Goal: Use online tool/utility: Utilize a website feature to perform a specific function

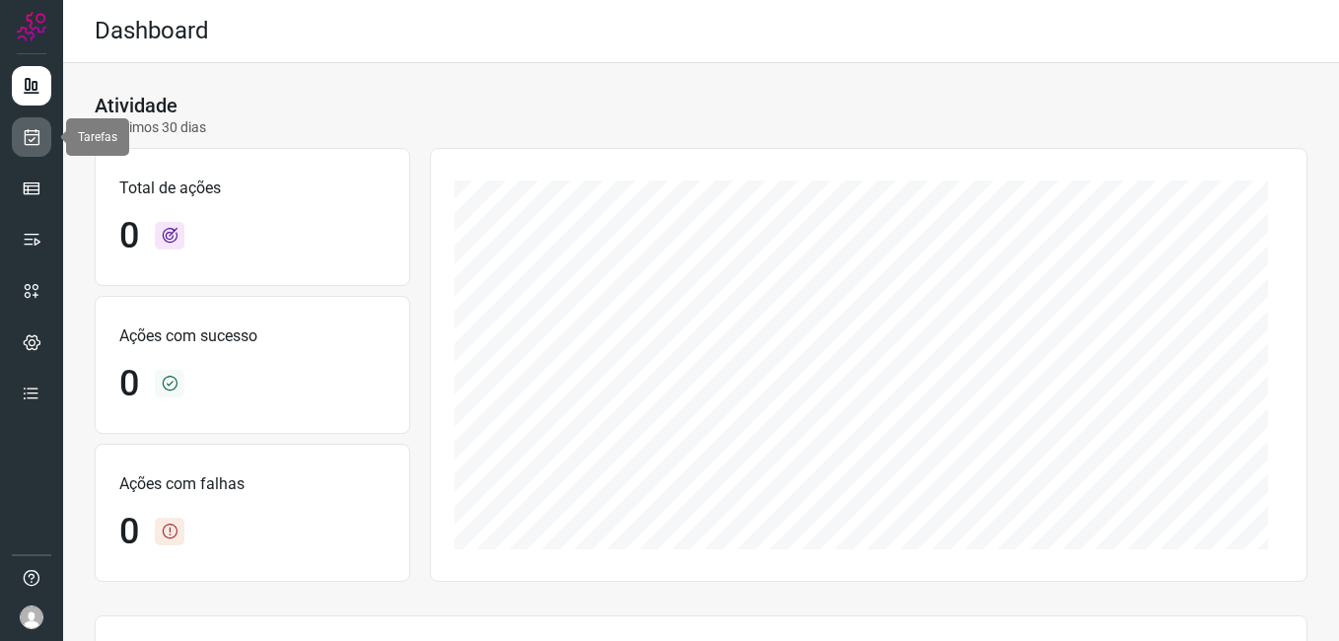
click at [28, 135] on icon at bounding box center [32, 137] width 21 height 20
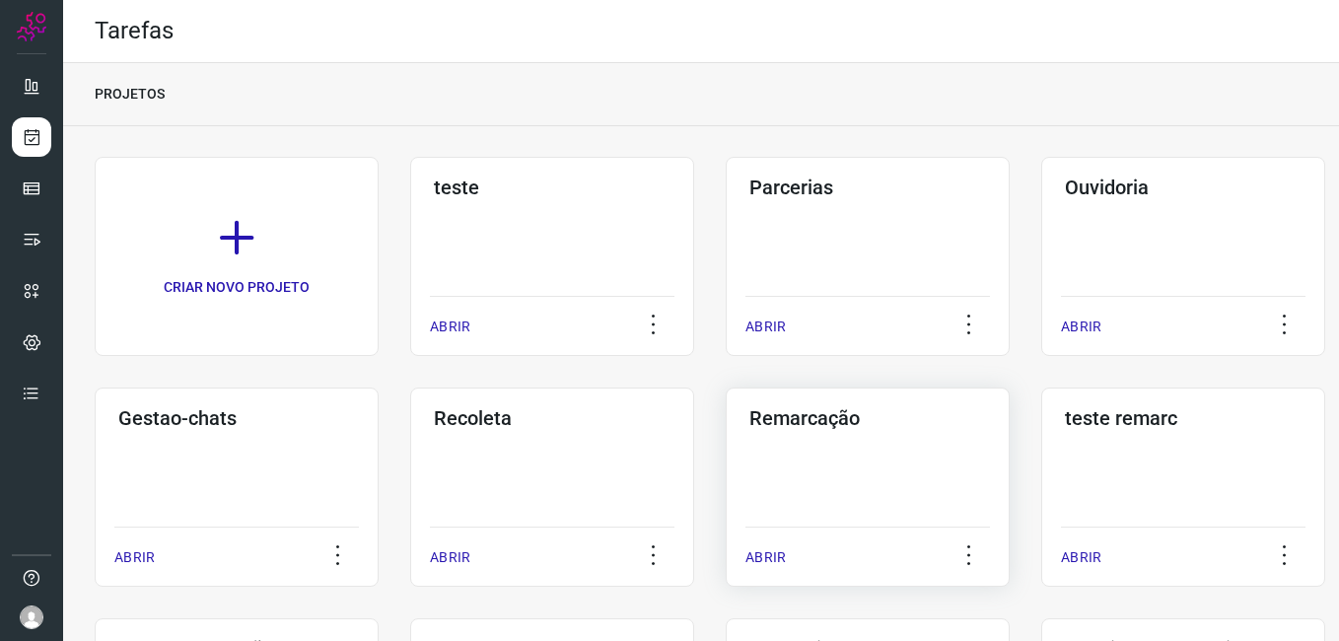
click at [875, 442] on div "Remarcação ABRIR" at bounding box center [868, 486] width 284 height 199
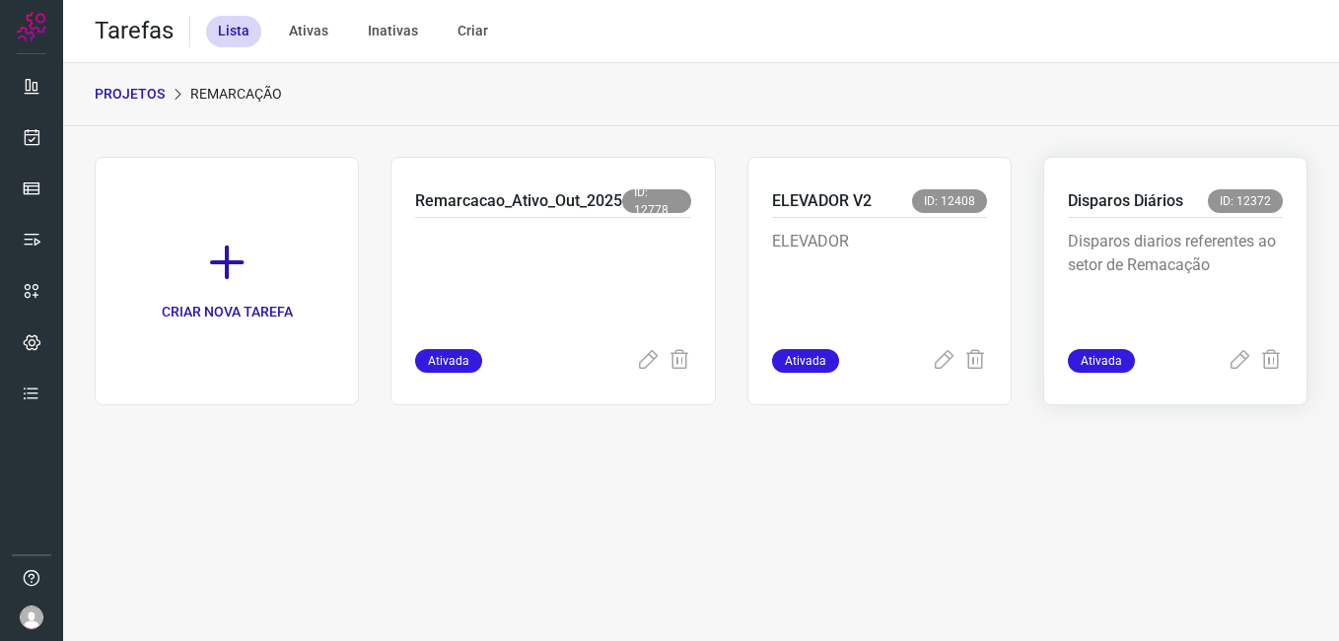
click at [1204, 253] on p "Disparos diarios referentes ao setor de Remacação" at bounding box center [1175, 279] width 215 height 99
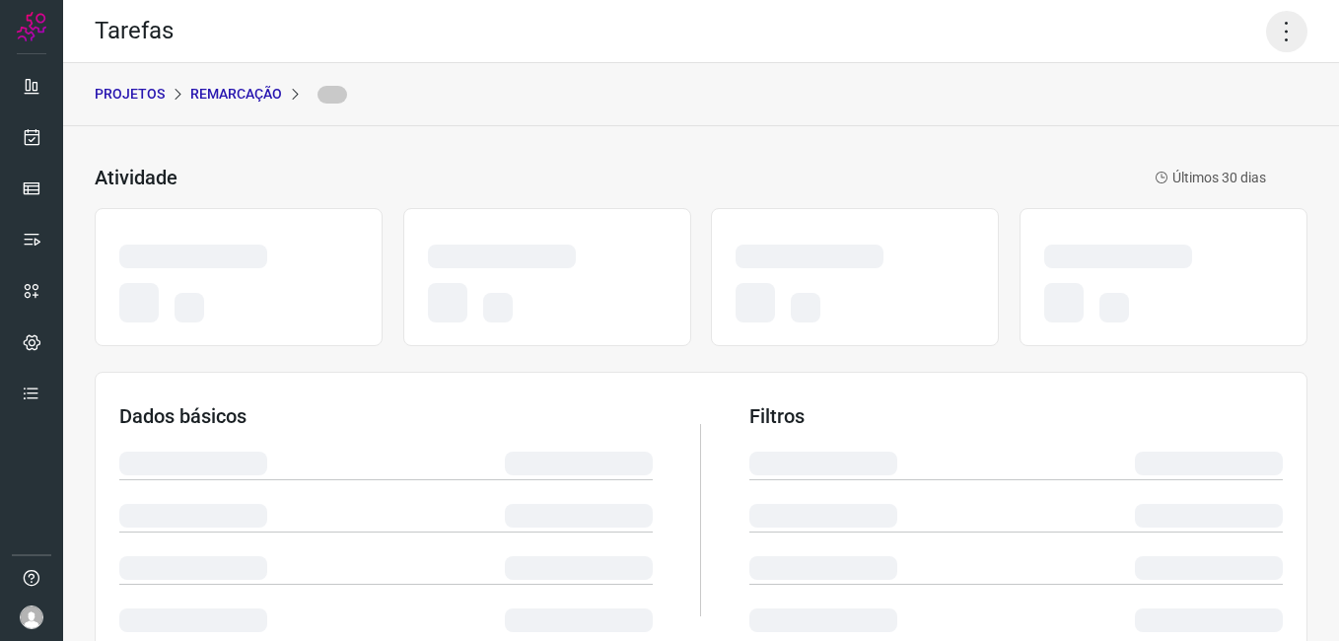
click at [1266, 35] on icon at bounding box center [1286, 31] width 41 height 41
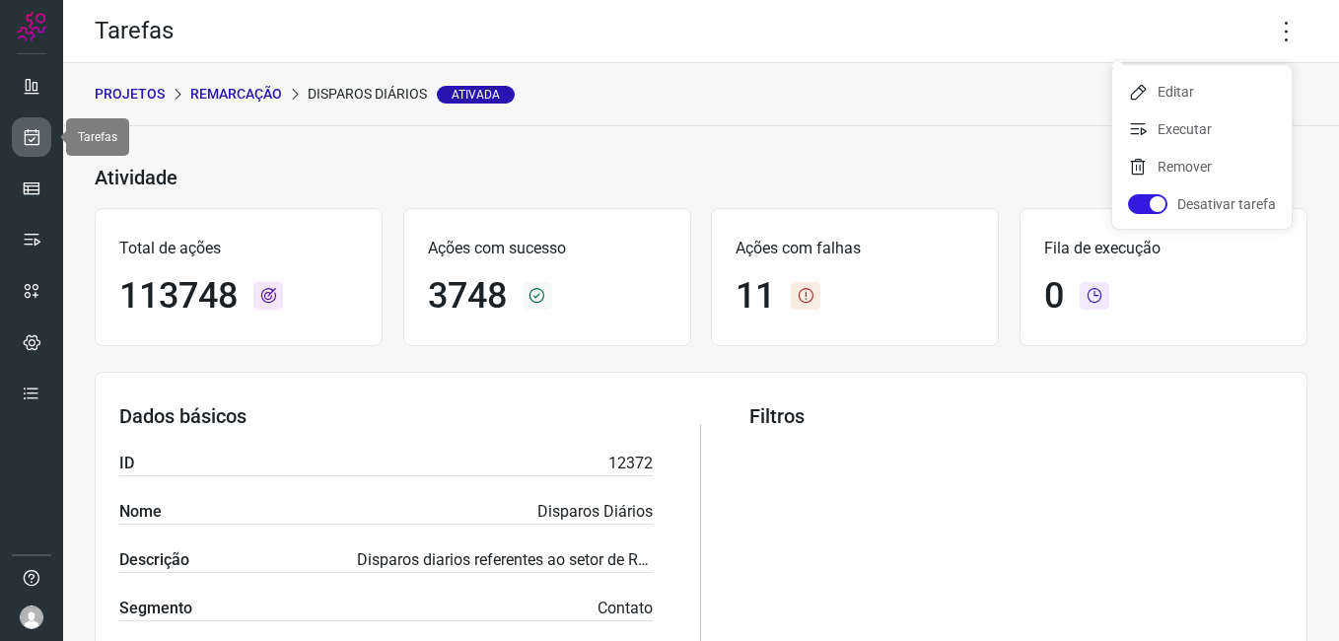
click at [26, 152] on link at bounding box center [31, 136] width 39 height 39
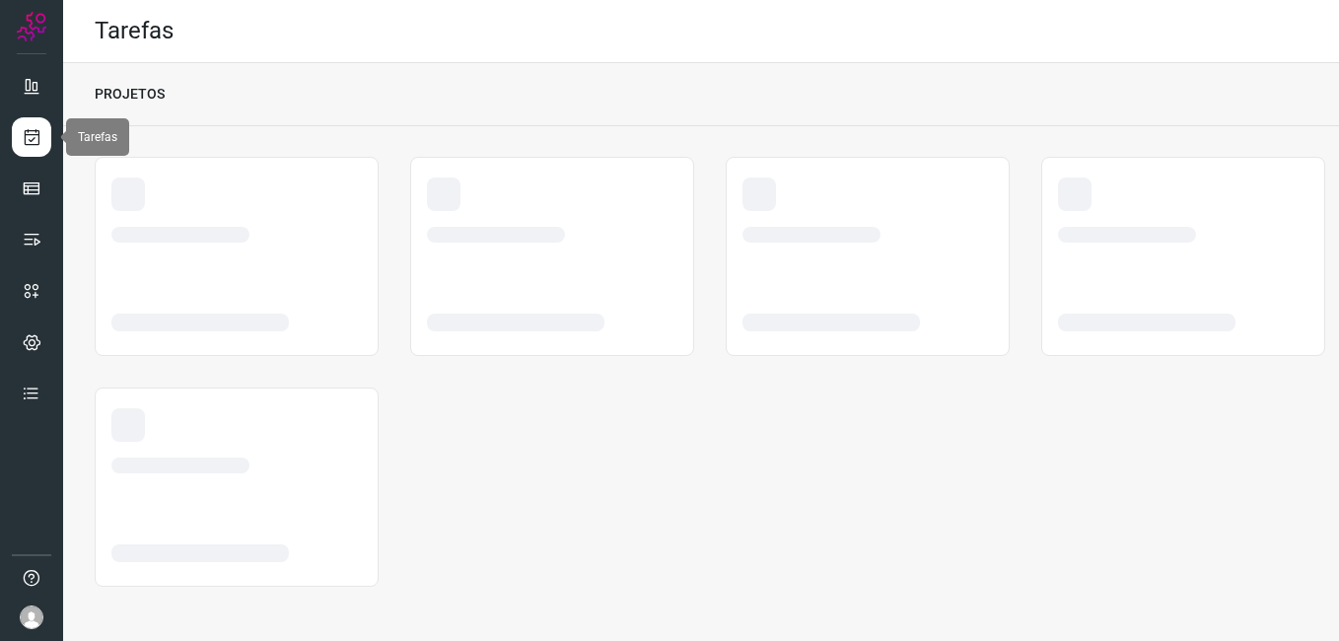
click at [24, 151] on link at bounding box center [31, 136] width 39 height 39
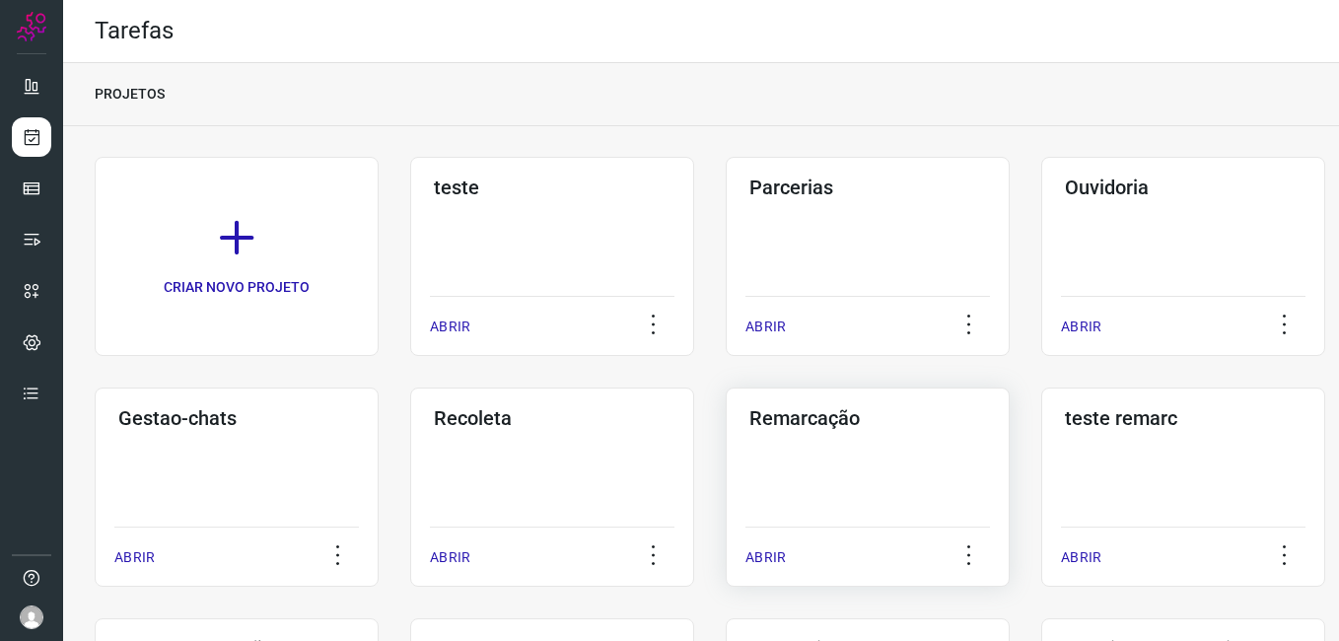
click at [759, 405] on div "Remarcação" at bounding box center [867, 414] width 245 height 32
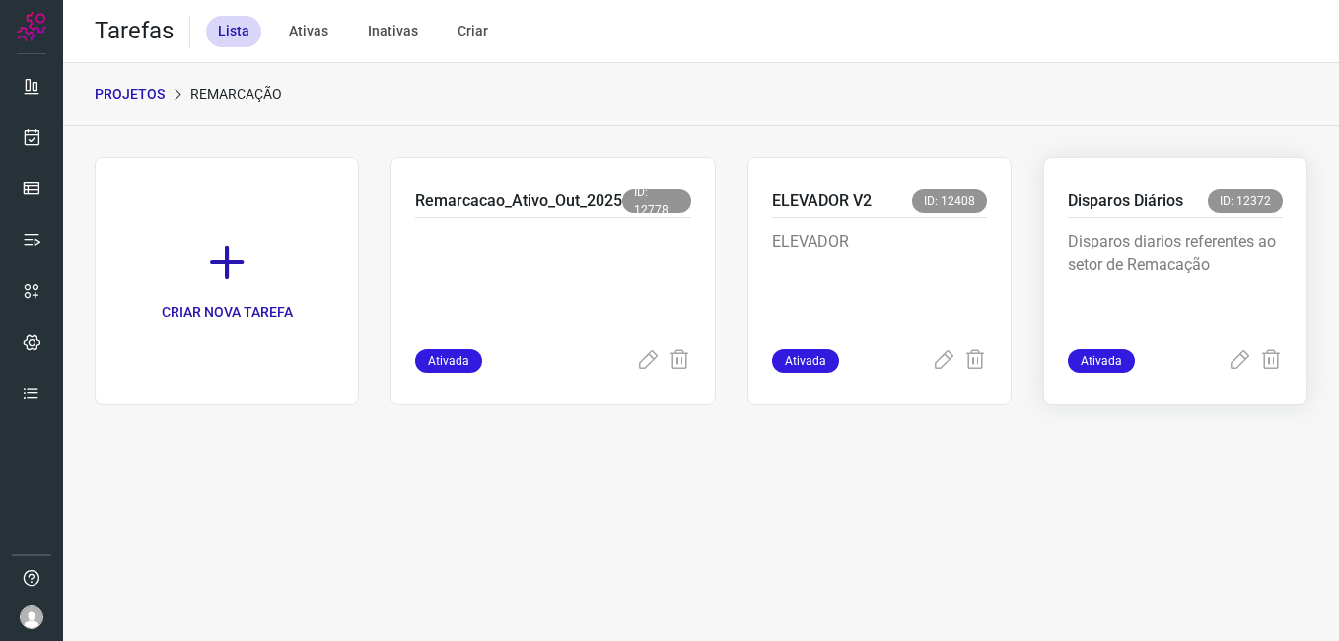
click at [1210, 270] on p "Disparos diarios referentes ao setor de Remacação" at bounding box center [1175, 279] width 215 height 99
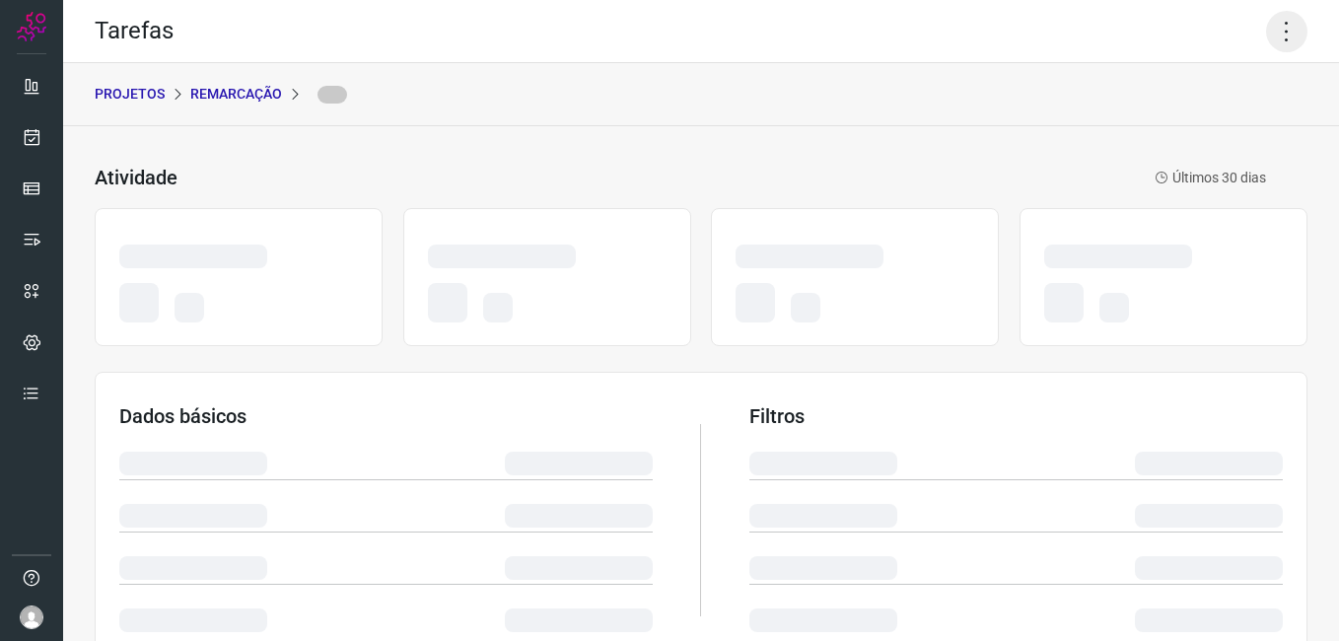
click at [1279, 31] on icon at bounding box center [1286, 31] width 41 height 41
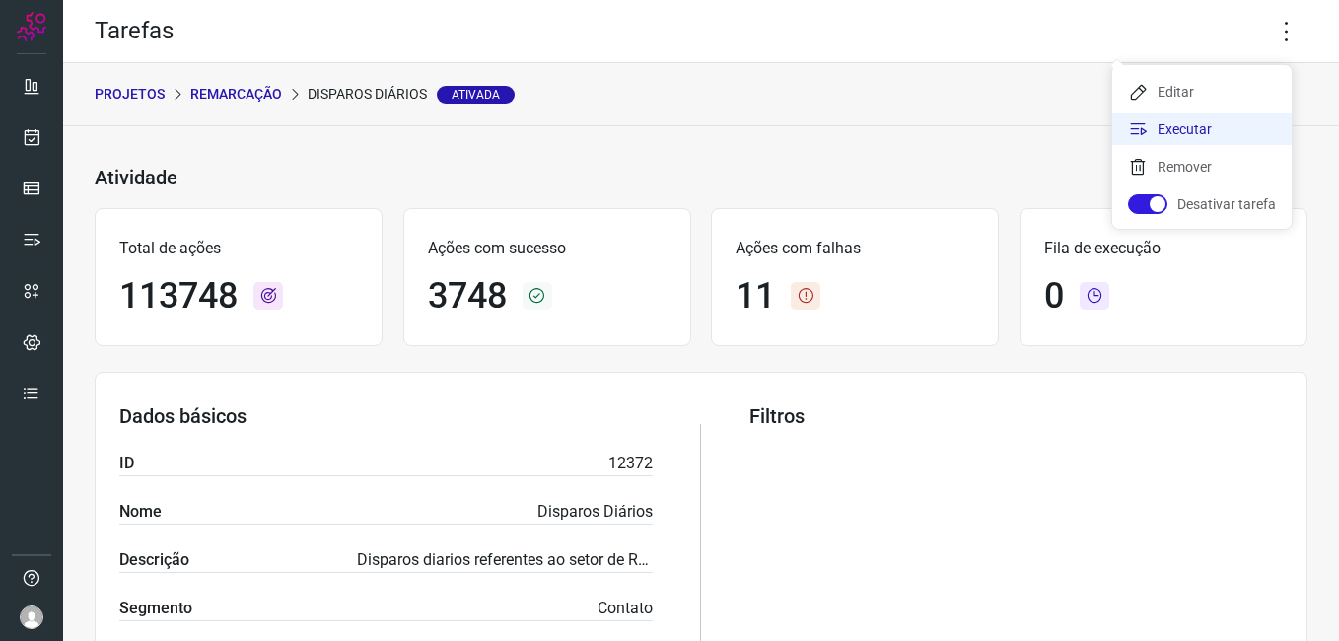
click at [1185, 132] on li "Executar" at bounding box center [1201, 129] width 179 height 32
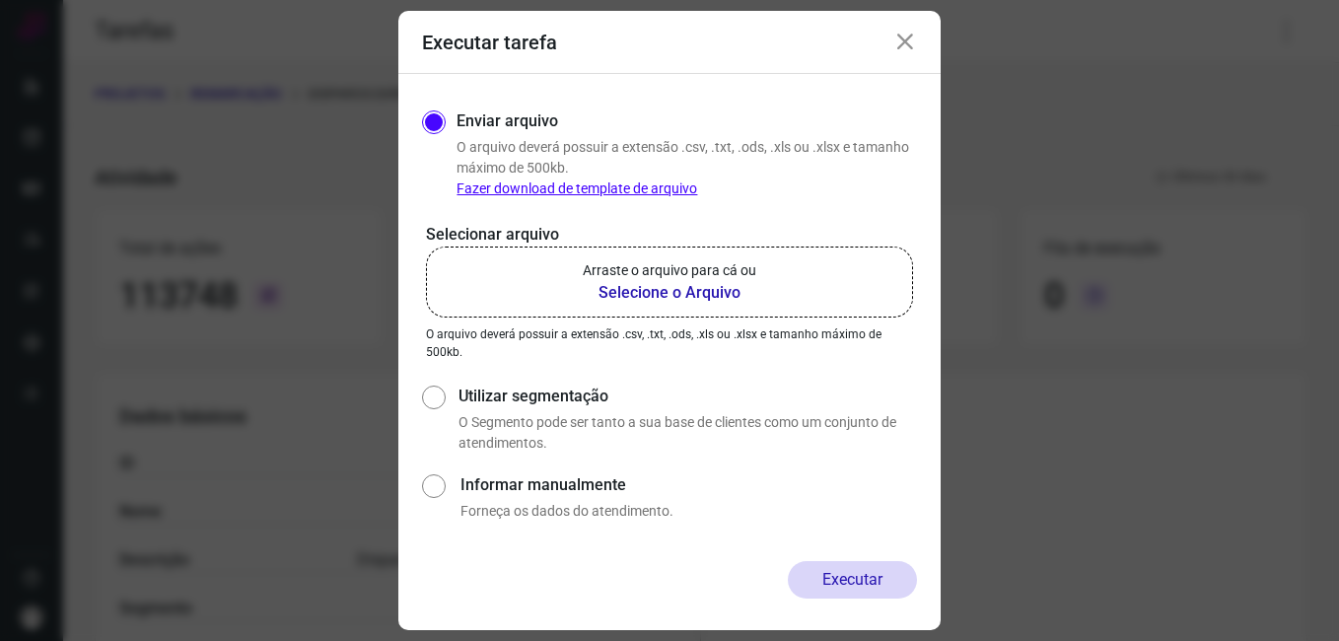
click at [707, 285] on b "Selecione o Arquivo" at bounding box center [670, 293] width 174 height 24
click at [0, 0] on input "Arraste o arquivo para cá ou Selecione o Arquivo" at bounding box center [0, 0] width 0 height 0
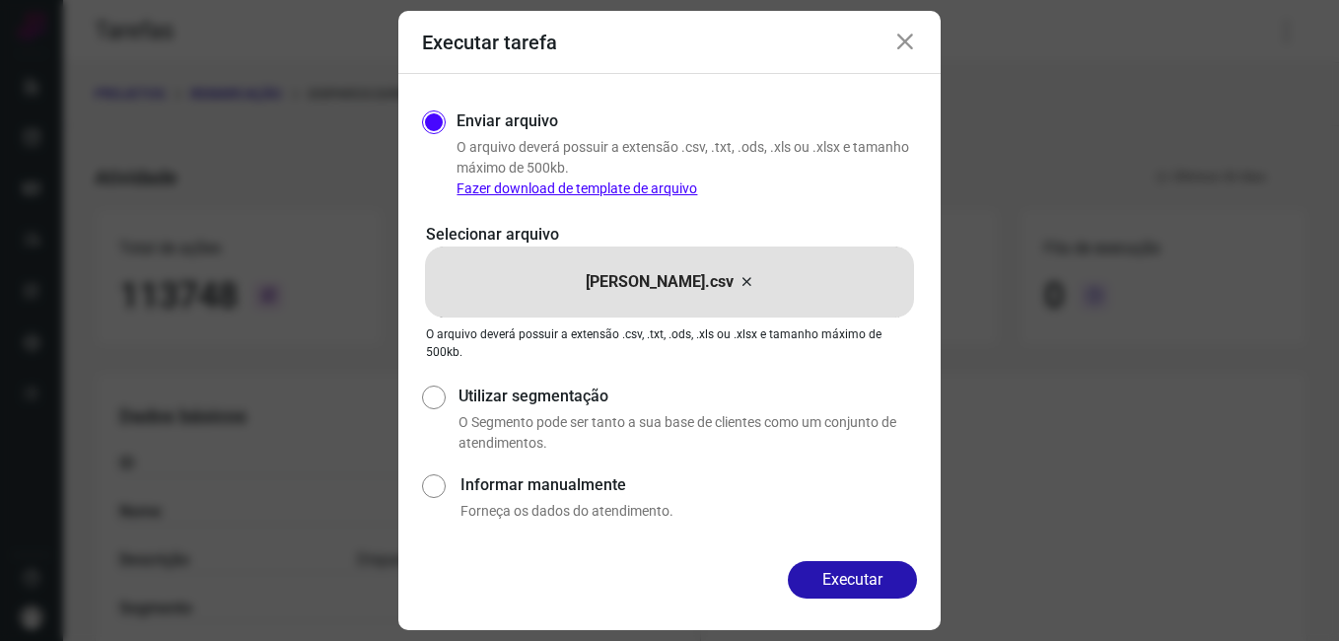
click at [856, 579] on button "Executar" at bounding box center [852, 579] width 129 height 37
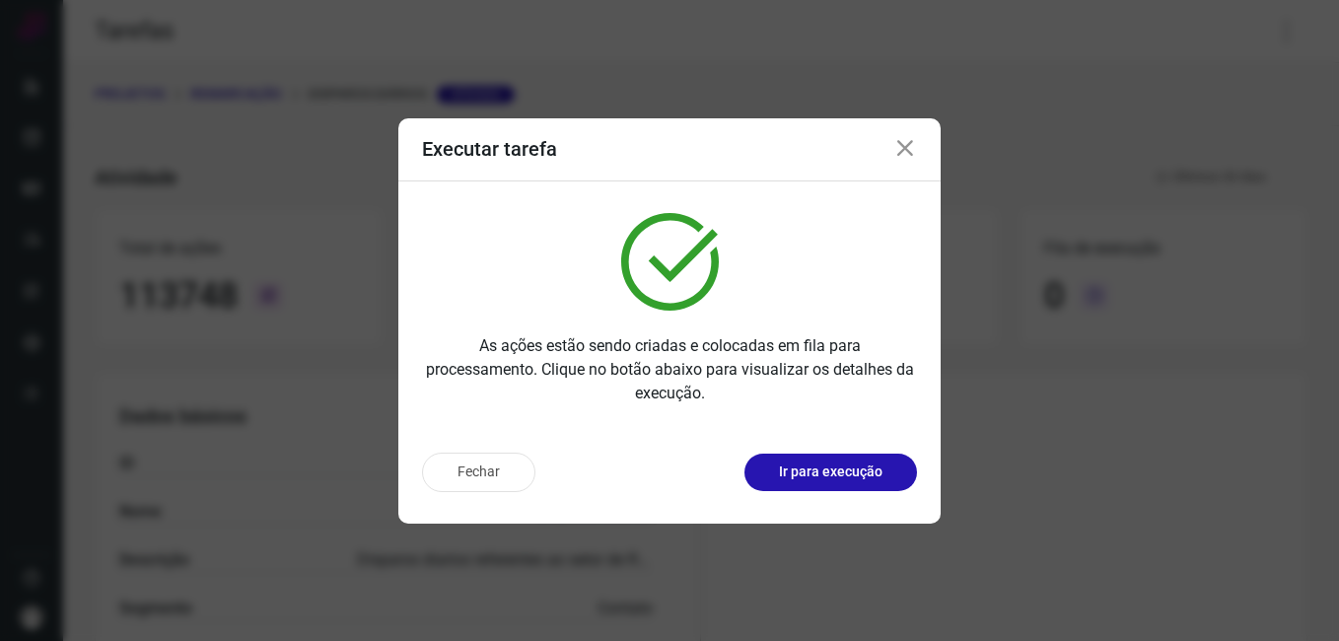
click at [837, 479] on p "Ir para execução" at bounding box center [831, 471] width 104 height 21
